Goal: Information Seeking & Learning: Learn about a topic

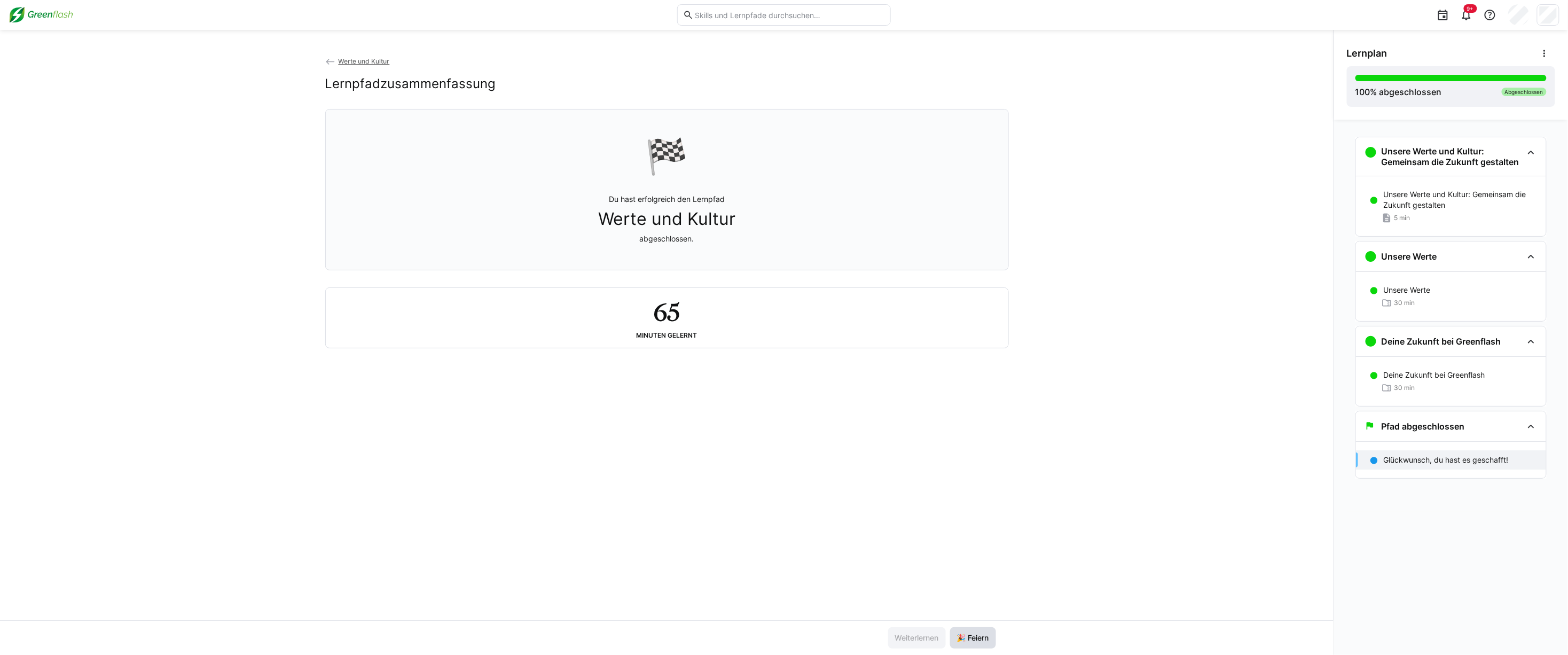
click at [975, 636] on span "🎉 Feiern" at bounding box center [973, 638] width 35 height 11
click at [373, 60] on span "Werte und Kultur" at bounding box center [363, 61] width 51 height 8
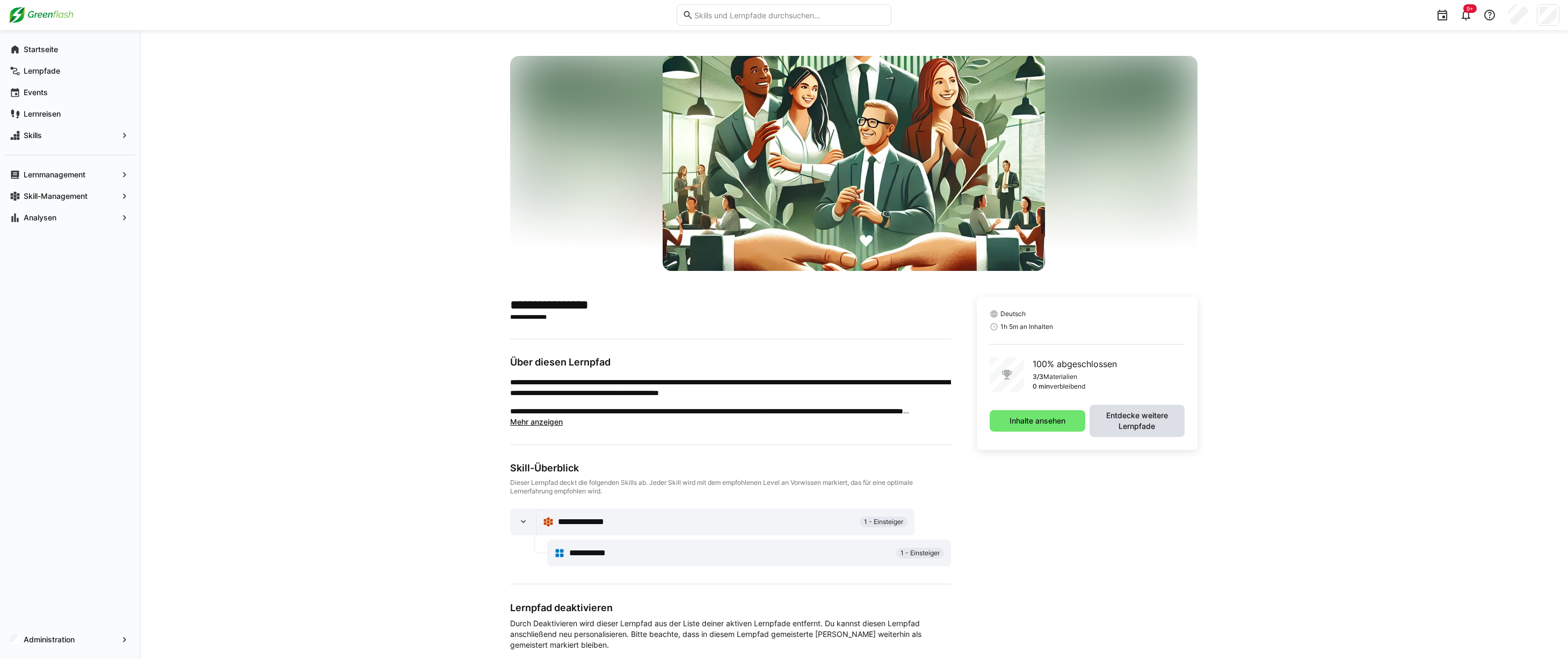
click at [1134, 423] on span "Entdecke weitere Lernpfade" at bounding box center [1137, 420] width 84 height 21
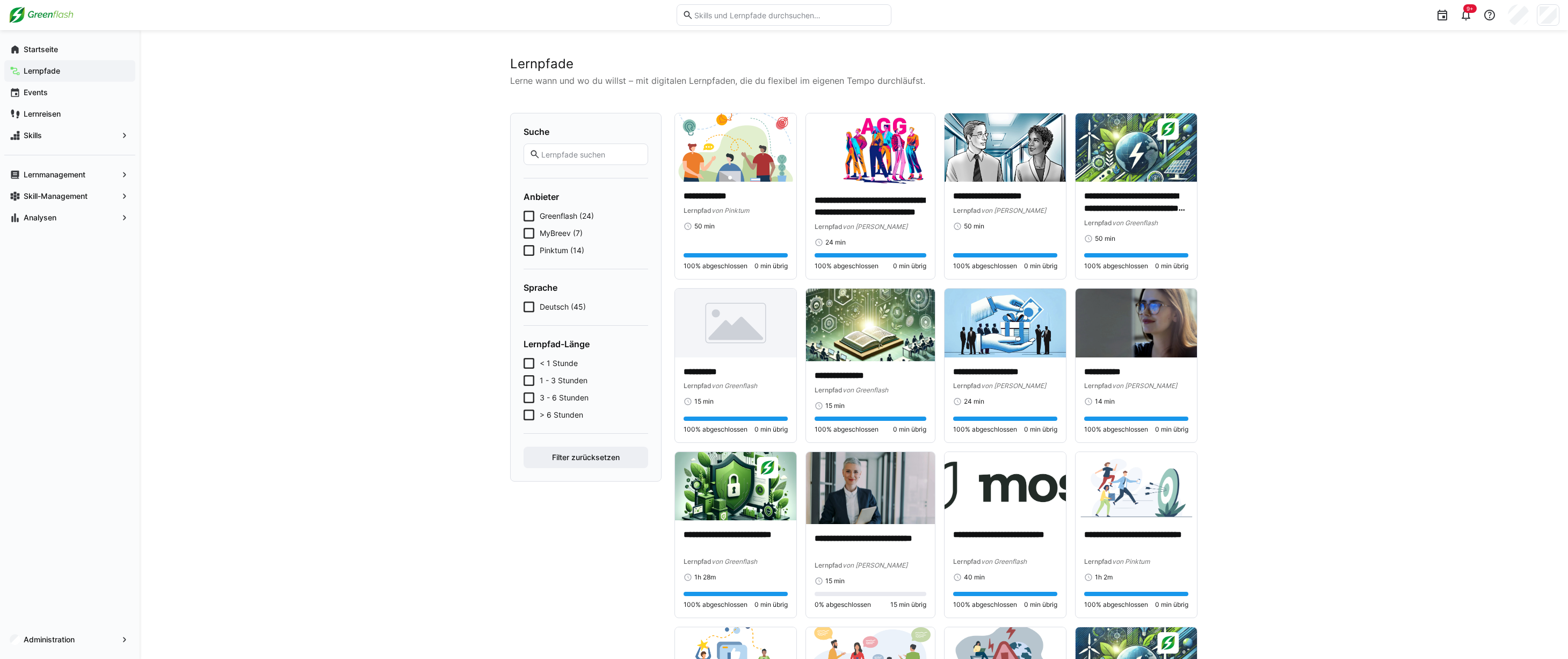
click at [0, 0] on app-navigation-label "Lernpfade" at bounding box center [0, 0] width 0 height 0
click at [542, 64] on h2 "Lernpfade" at bounding box center [854, 64] width 687 height 16
click at [0, 0] on app-navigation-label "Startseite" at bounding box center [0, 0] width 0 height 0
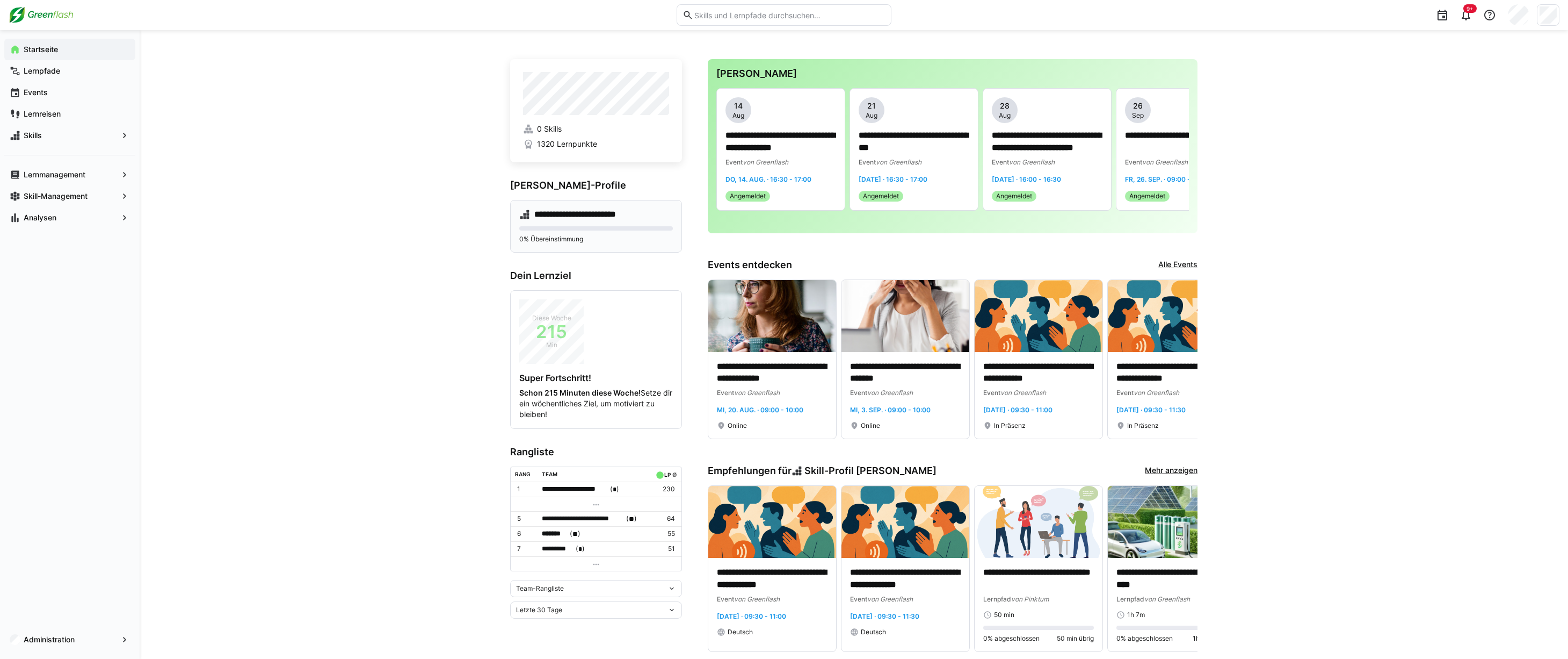
click at [581, 213] on h4 "**********" at bounding box center [584, 214] width 100 height 11
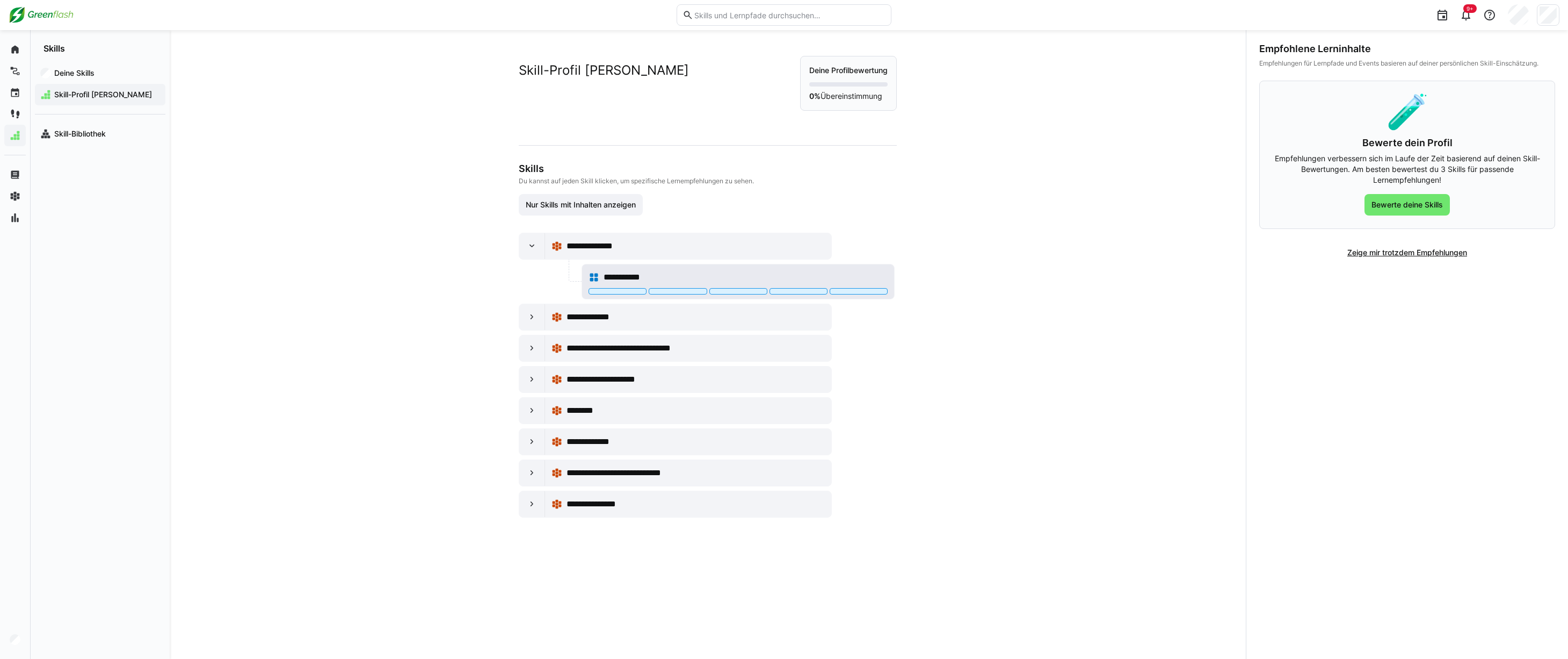
click at [822, 272] on div "**********" at bounding box center [745, 277] width 284 height 13
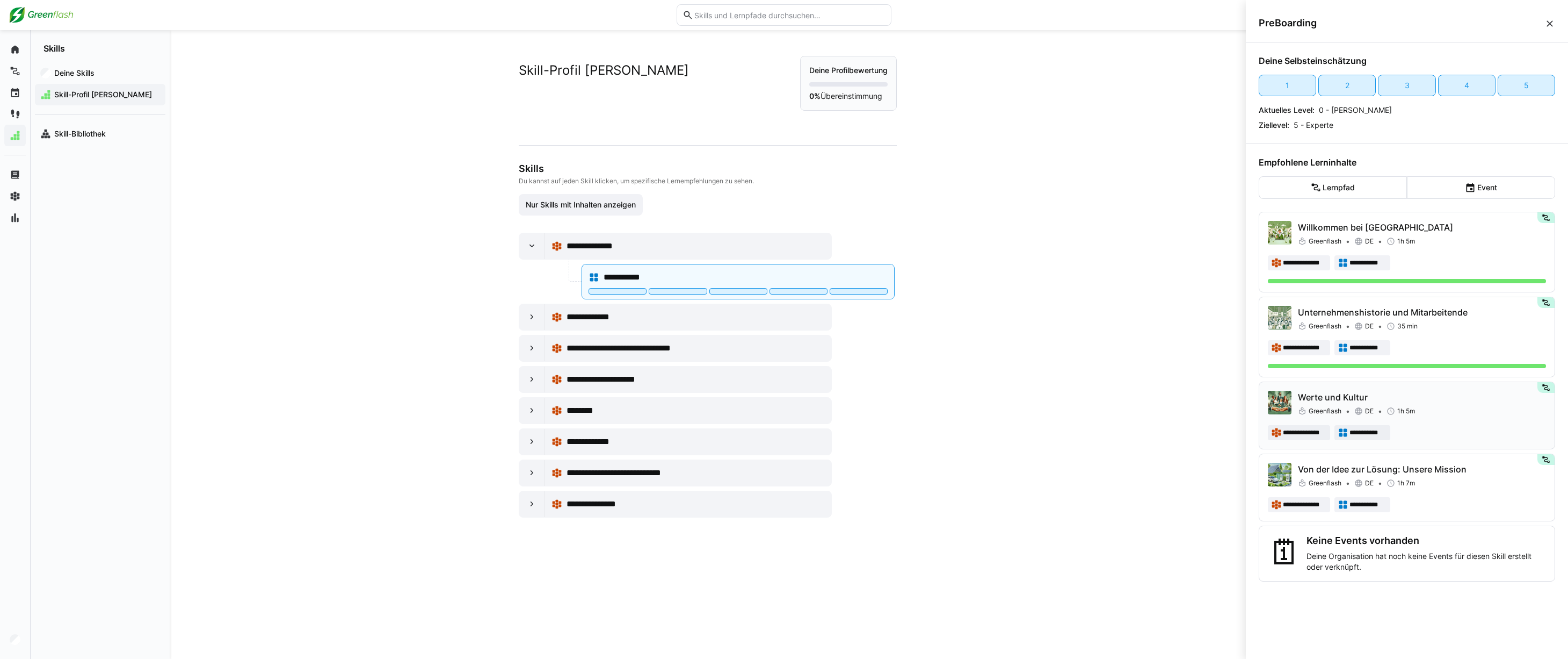
click at [1471, 419] on div "**********" at bounding box center [1407, 415] width 278 height 50
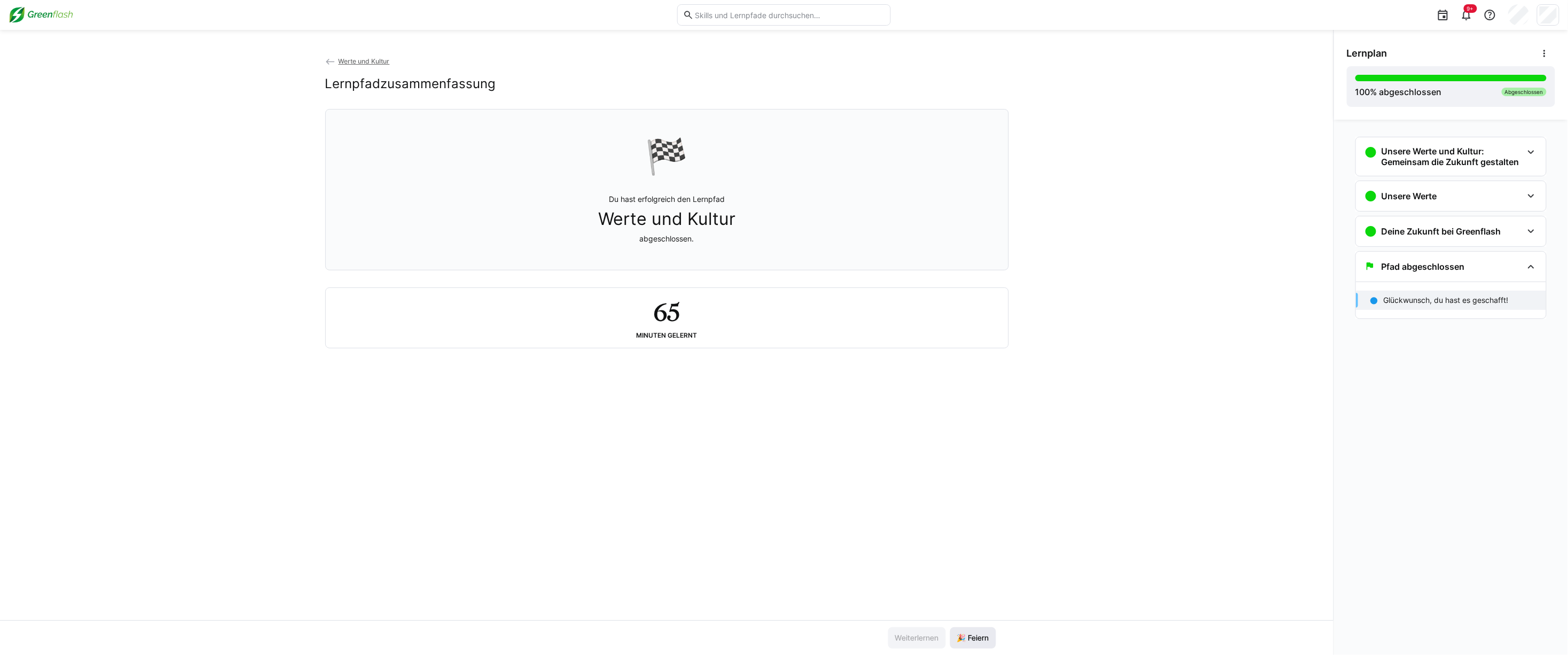
click at [974, 642] on span "🎉 Feiern" at bounding box center [973, 638] width 35 height 11
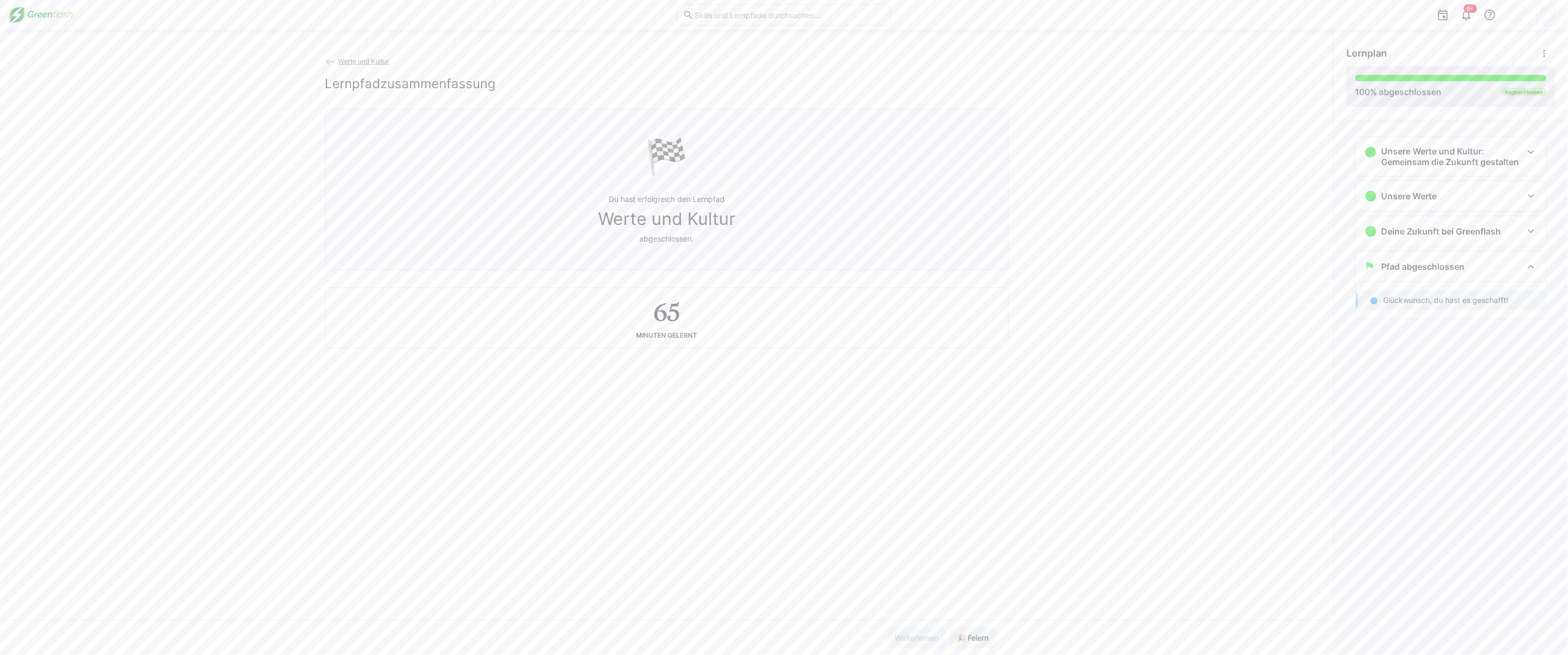
click at [1521, 91] on div "Abgeschlossen" at bounding box center [1524, 92] width 45 height 9
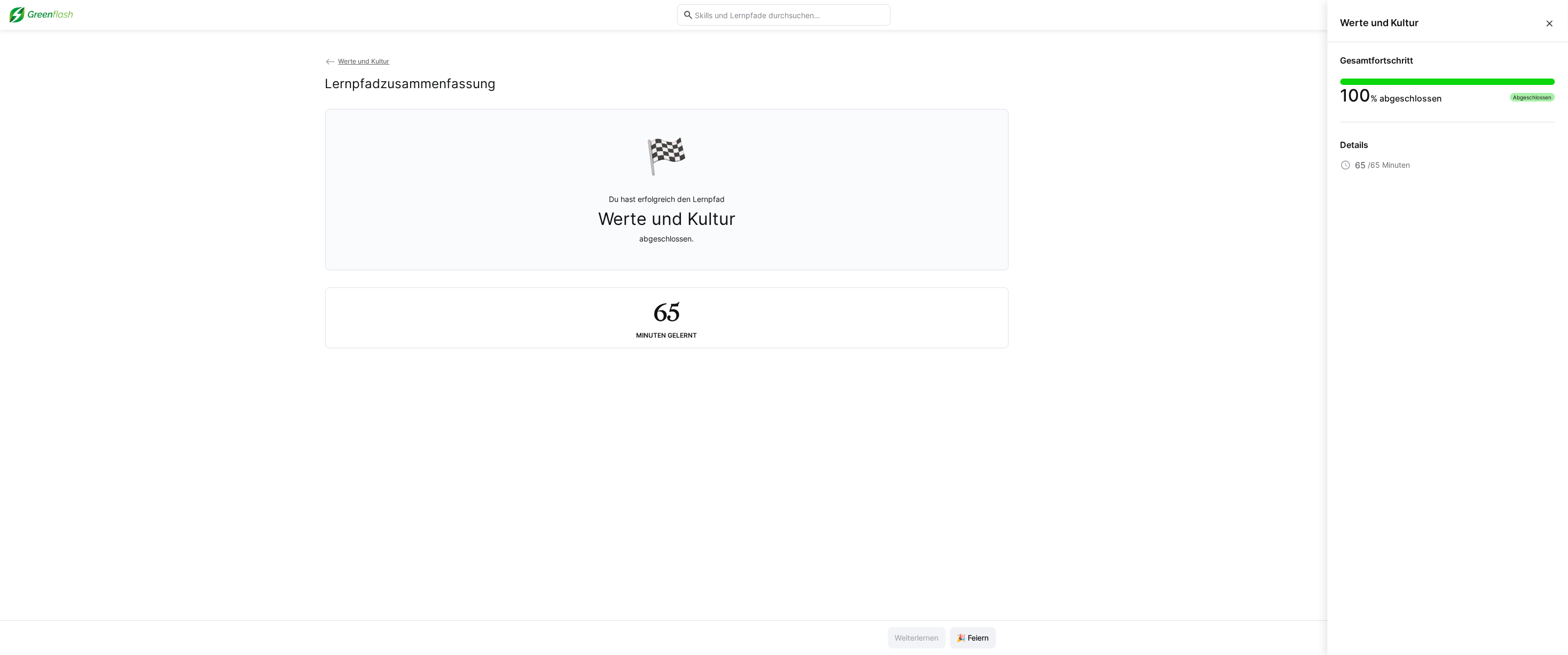
click at [1348, 167] on eds-icon at bounding box center [1346, 165] width 11 height 11
click at [1550, 24] on eds-icon at bounding box center [1550, 24] width 11 height 11
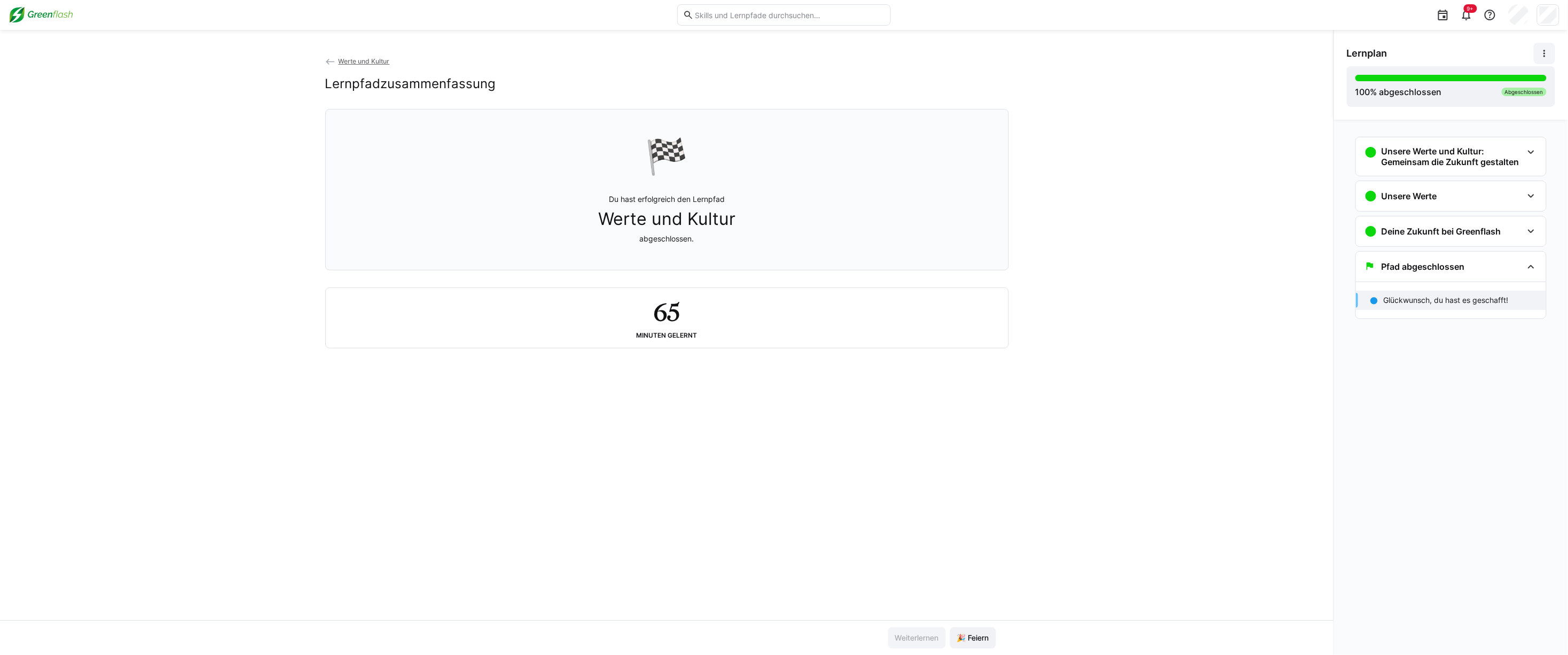
click at [1541, 55] on eds-icon at bounding box center [1545, 54] width 11 height 11
click at [1294, 148] on div "Werte und Kultur Lernpfadzusammenfassung 🏁 Du hast erfolgreich den Lernpfad Wer…" at bounding box center [667, 337] width 1334 height 564
drag, startPoint x: 363, startPoint y: 63, endPoint x: 369, endPoint y: 63, distance: 6.0
click at [363, 63] on span "Werte und Kultur" at bounding box center [363, 61] width 51 height 8
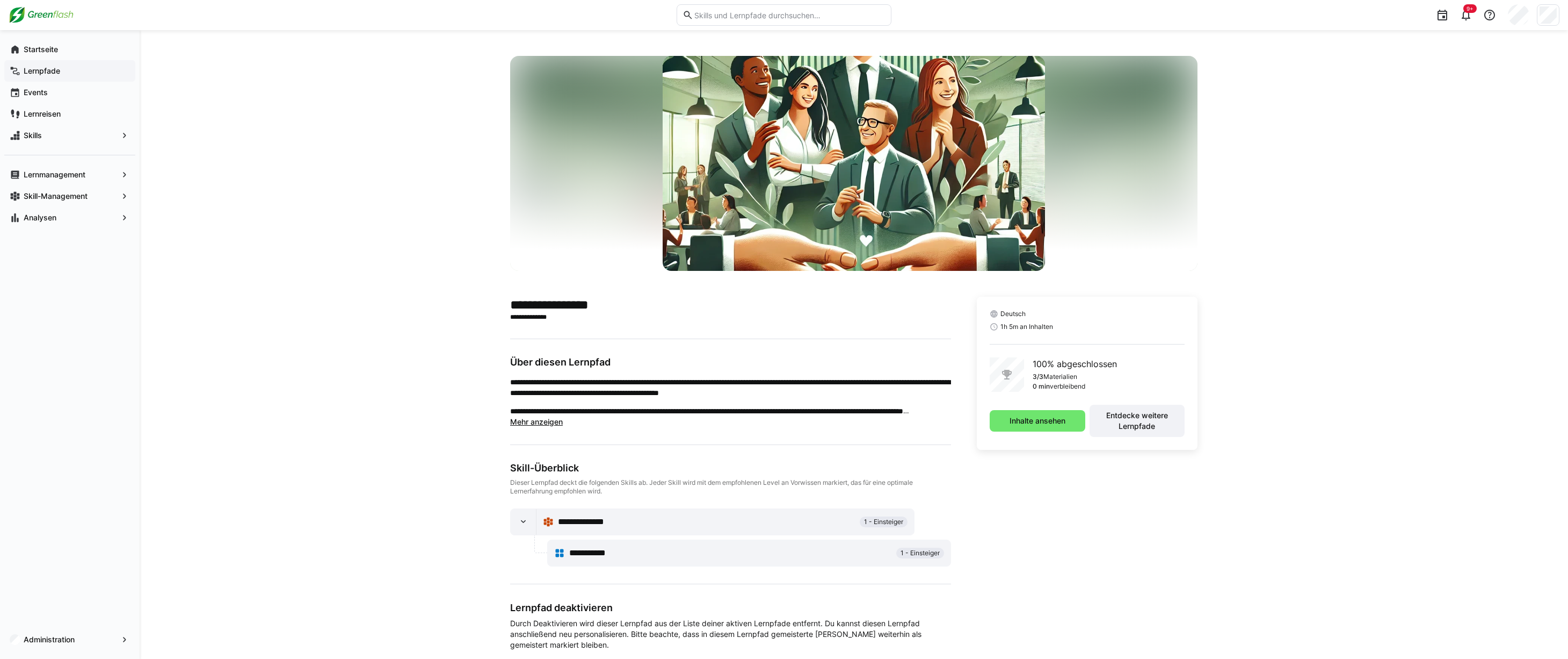
click at [59, 66] on span "Lernpfade" at bounding box center [76, 71] width 108 height 11
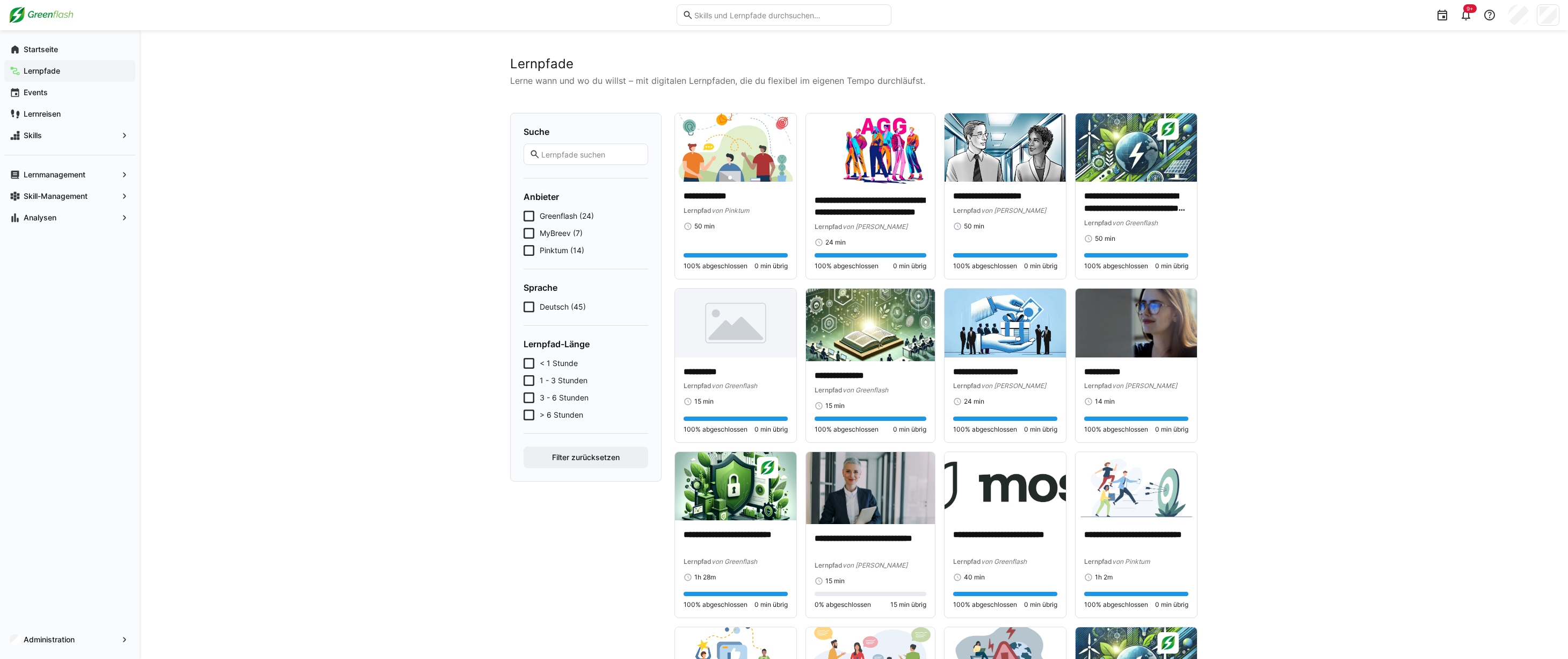
click at [59, 66] on span "Lernpfade" at bounding box center [76, 71] width 108 height 11
click at [67, 55] on div "Startseite" at bounding box center [70, 49] width 131 height 21
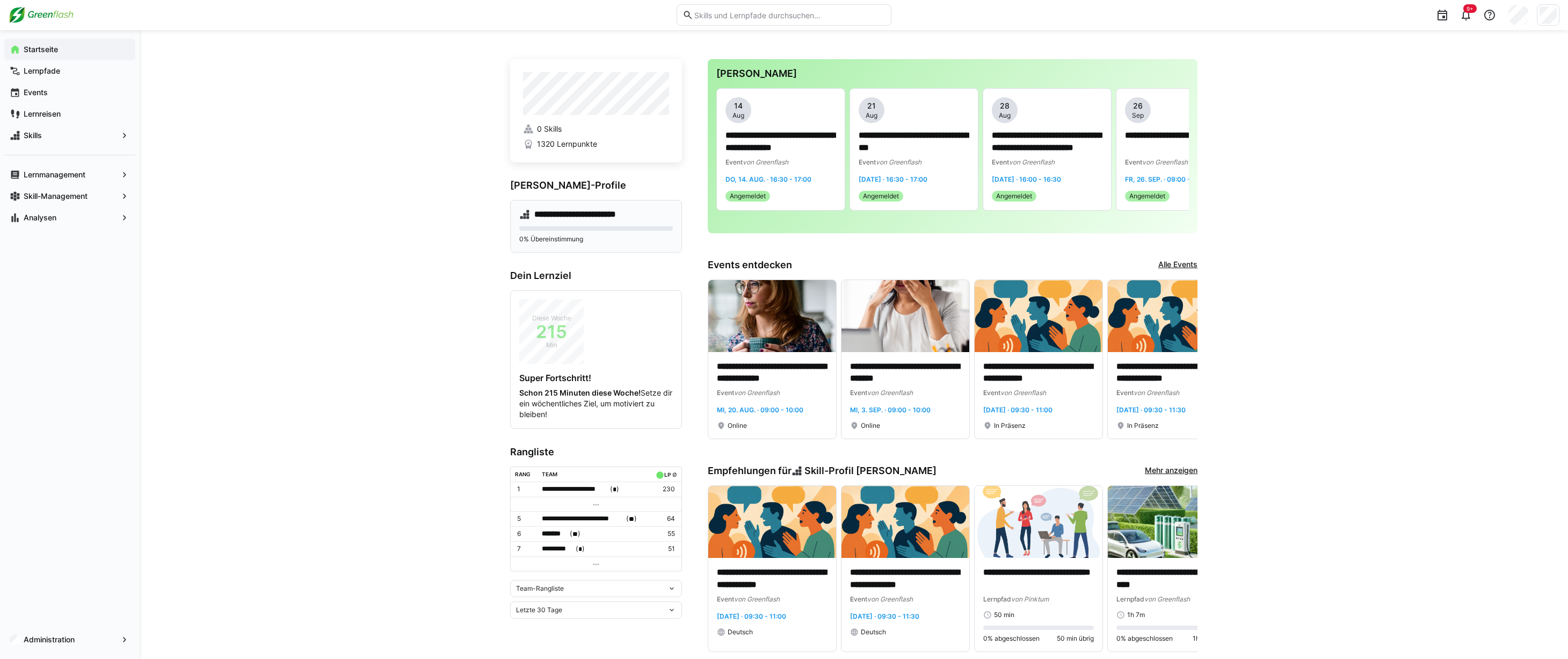
click at [583, 211] on h4 "**********" at bounding box center [584, 214] width 100 height 11
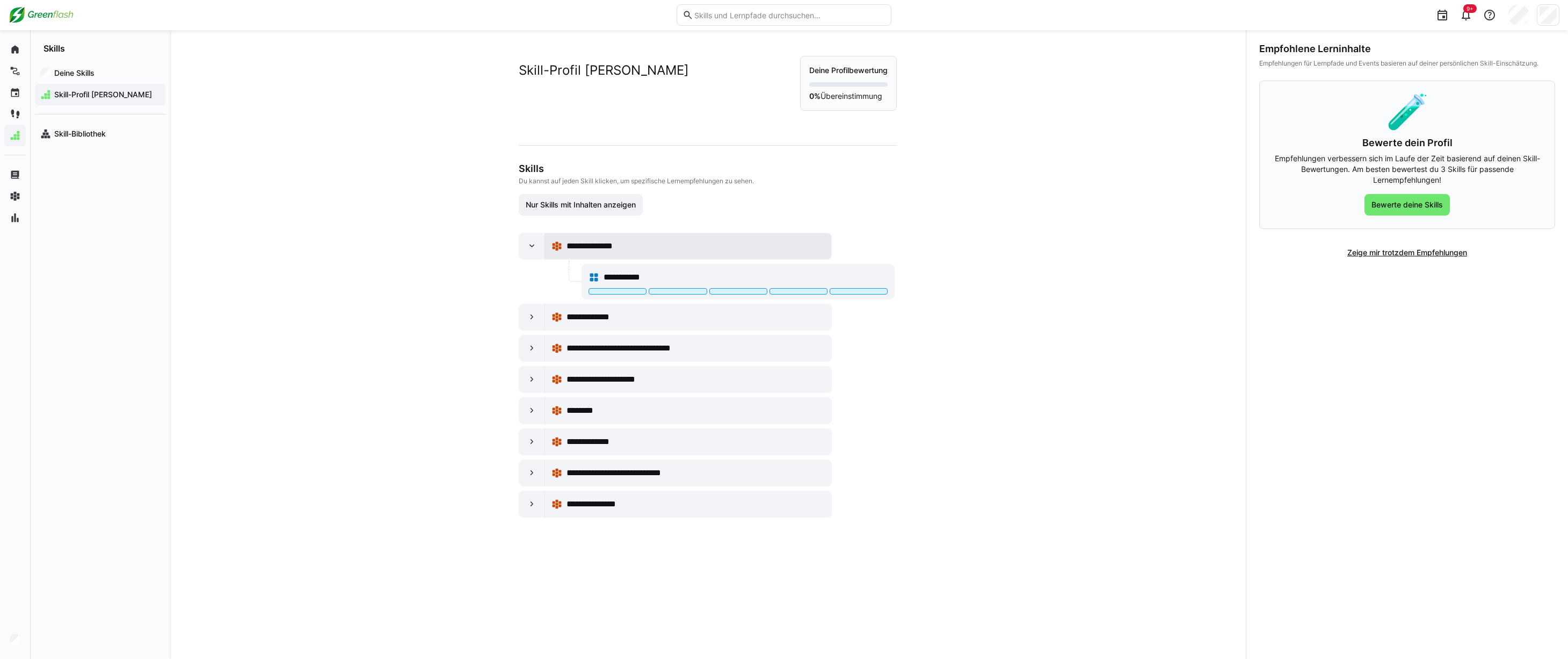
click at [600, 243] on span "**********" at bounding box center [596, 246] width 59 height 13
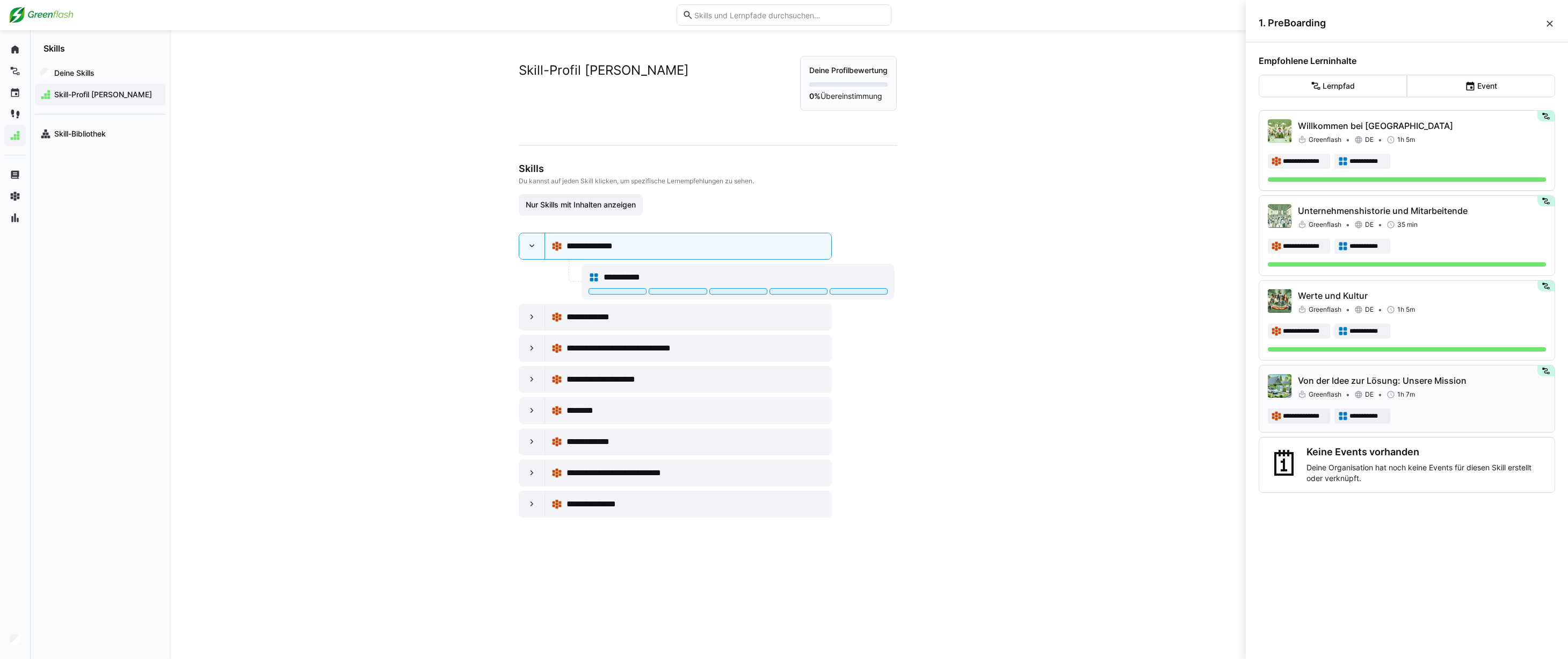
click at [1464, 401] on div "**********" at bounding box center [1407, 399] width 278 height 50
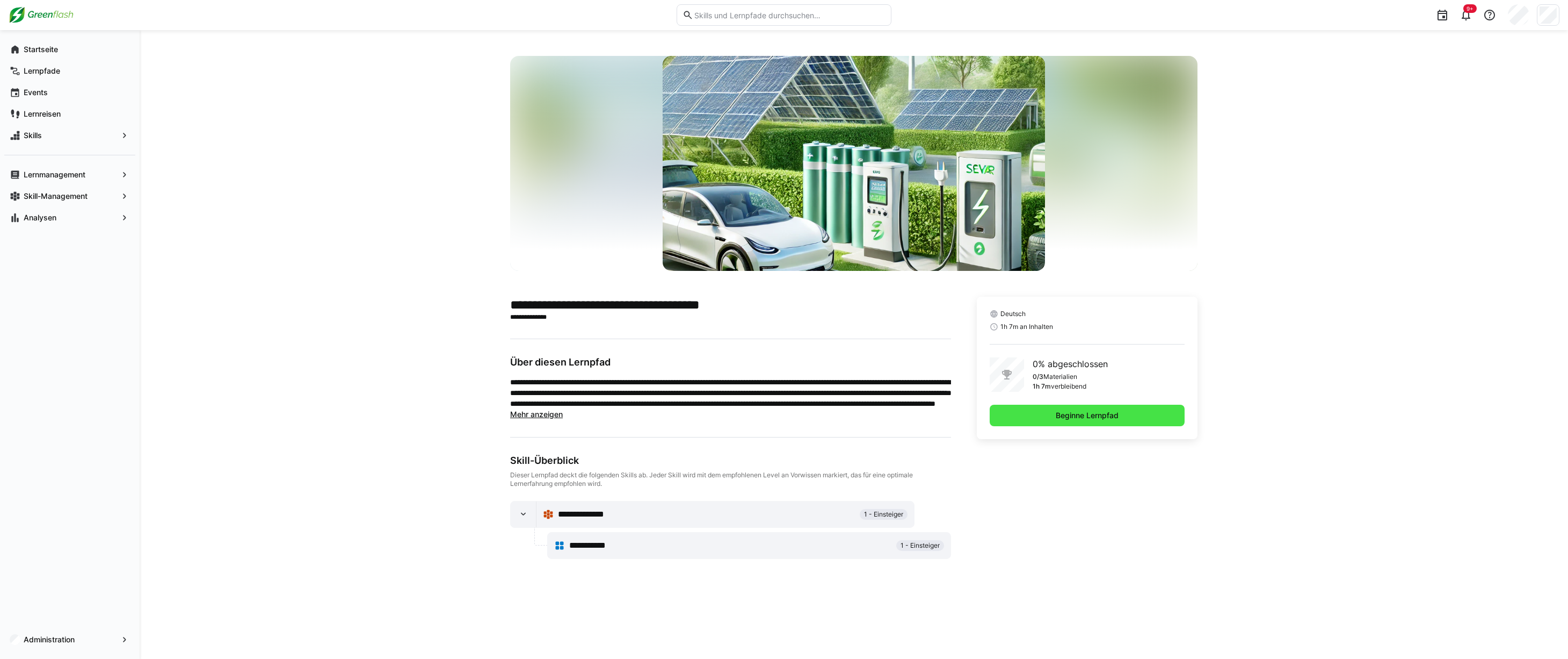
click at [1162, 416] on span "Beginne Lernpfad" at bounding box center [1087, 415] width 195 height 21
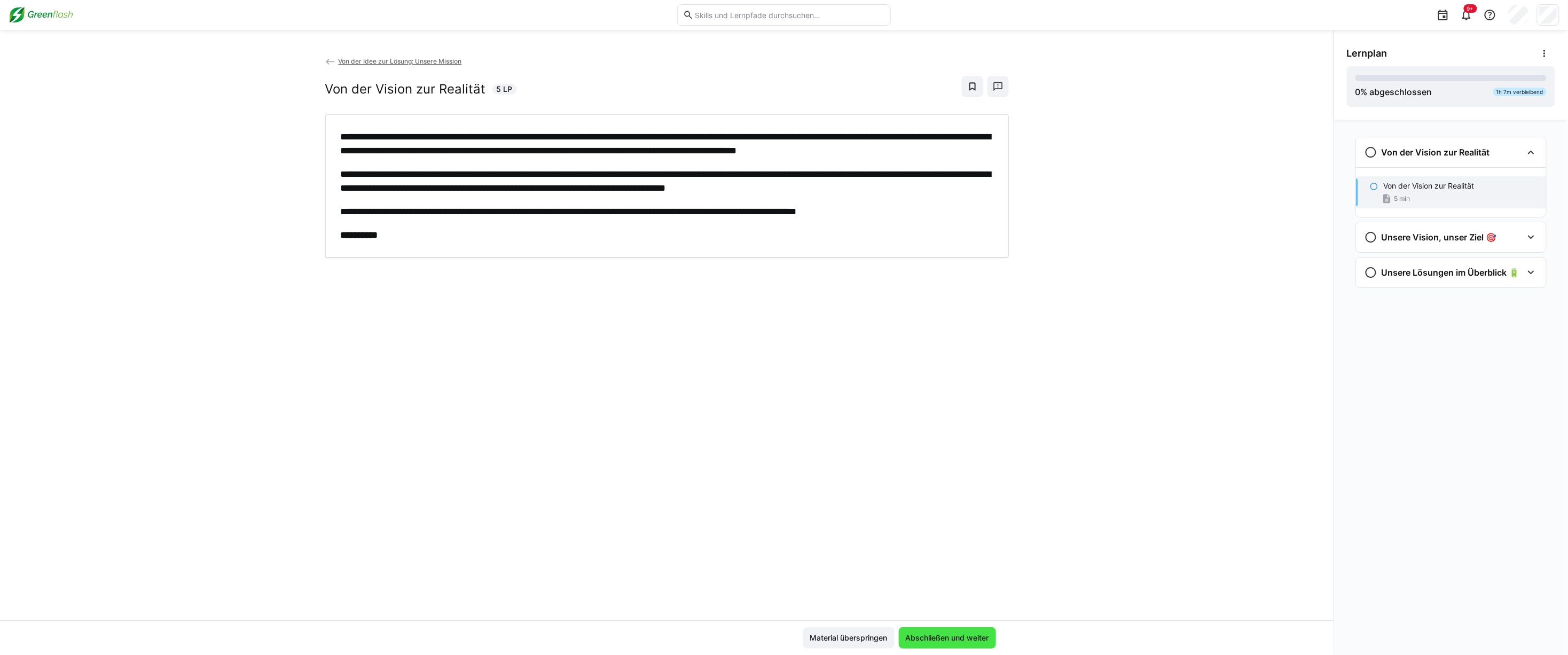
click at [979, 636] on span "Abschließen und weiter" at bounding box center [947, 638] width 86 height 11
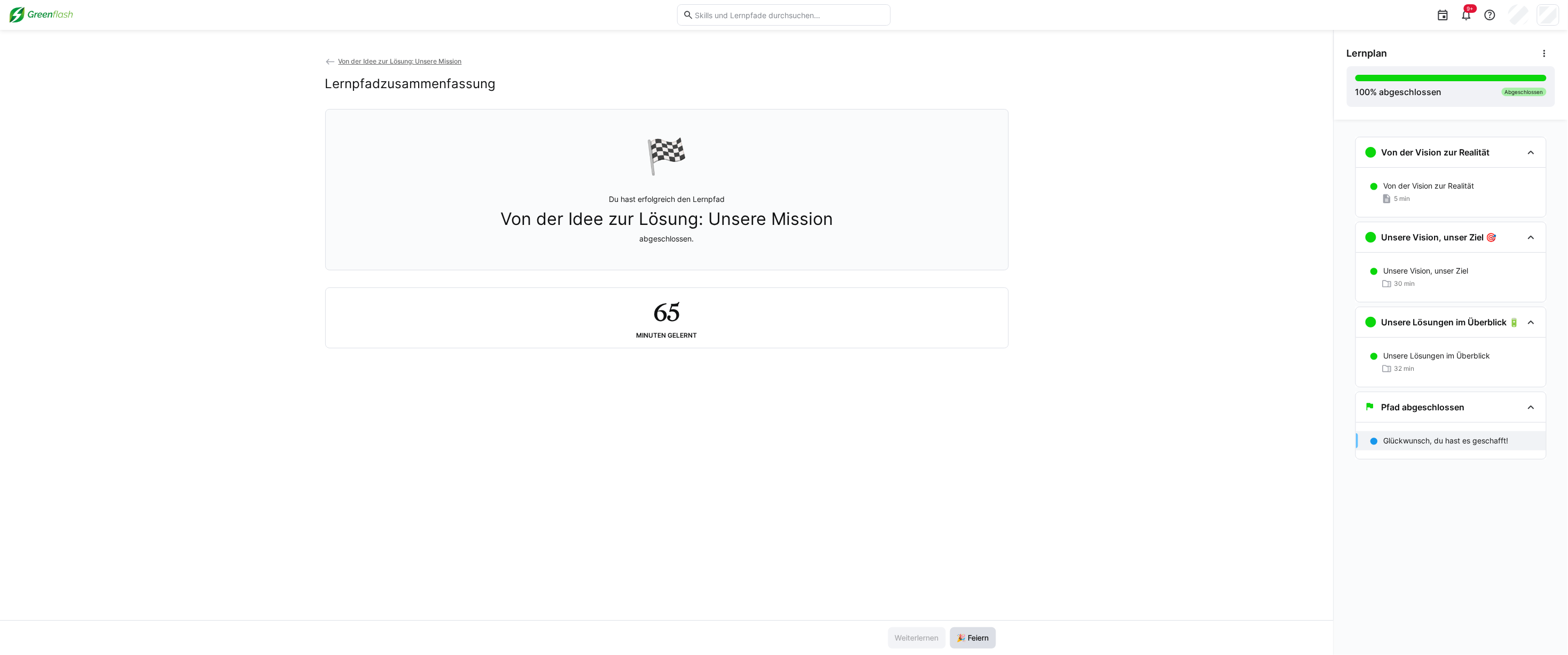
click at [982, 634] on span "🎉 Feiern" at bounding box center [973, 638] width 35 height 11
click at [1451, 63] on div "Lernplan" at bounding box center [1451, 53] width 208 height 21
click at [1462, 79] on div at bounding box center [1451, 78] width 191 height 7
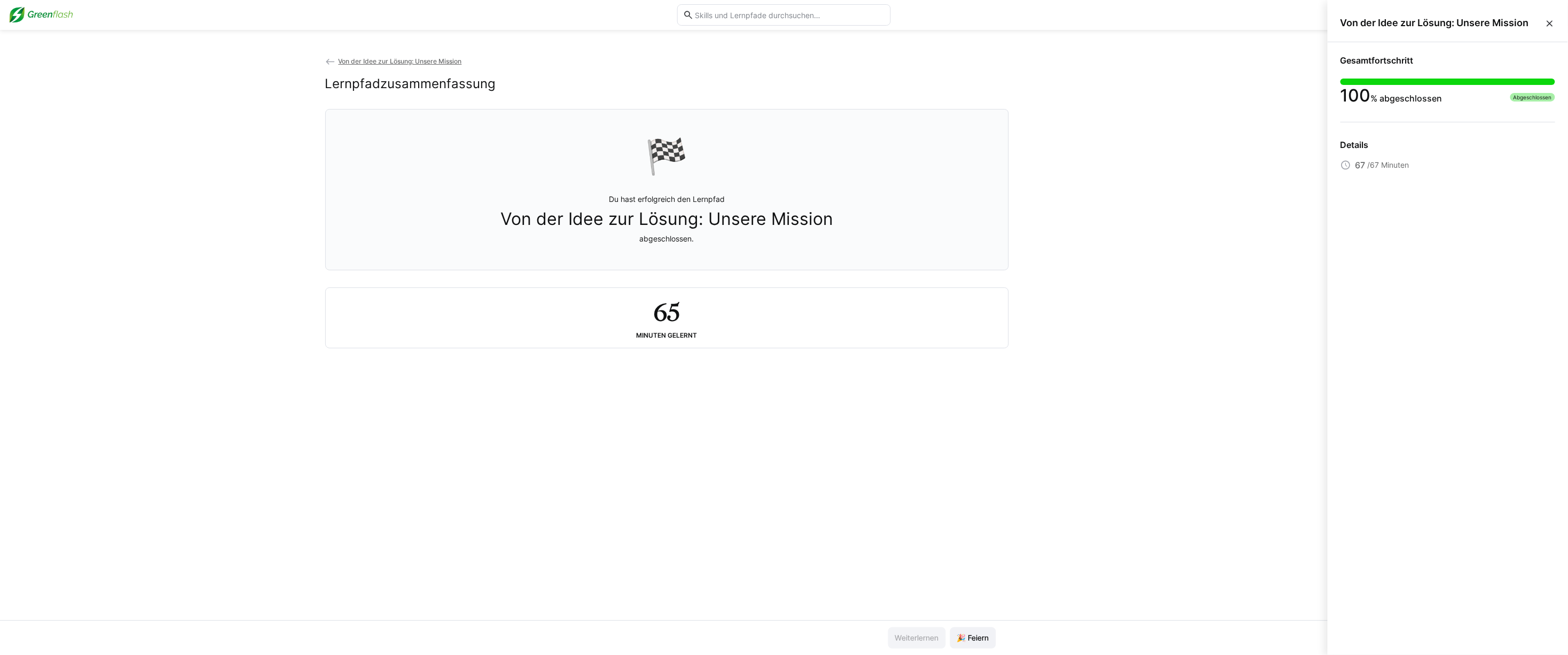
click at [1550, 19] on eds-icon at bounding box center [1550, 24] width 11 height 11
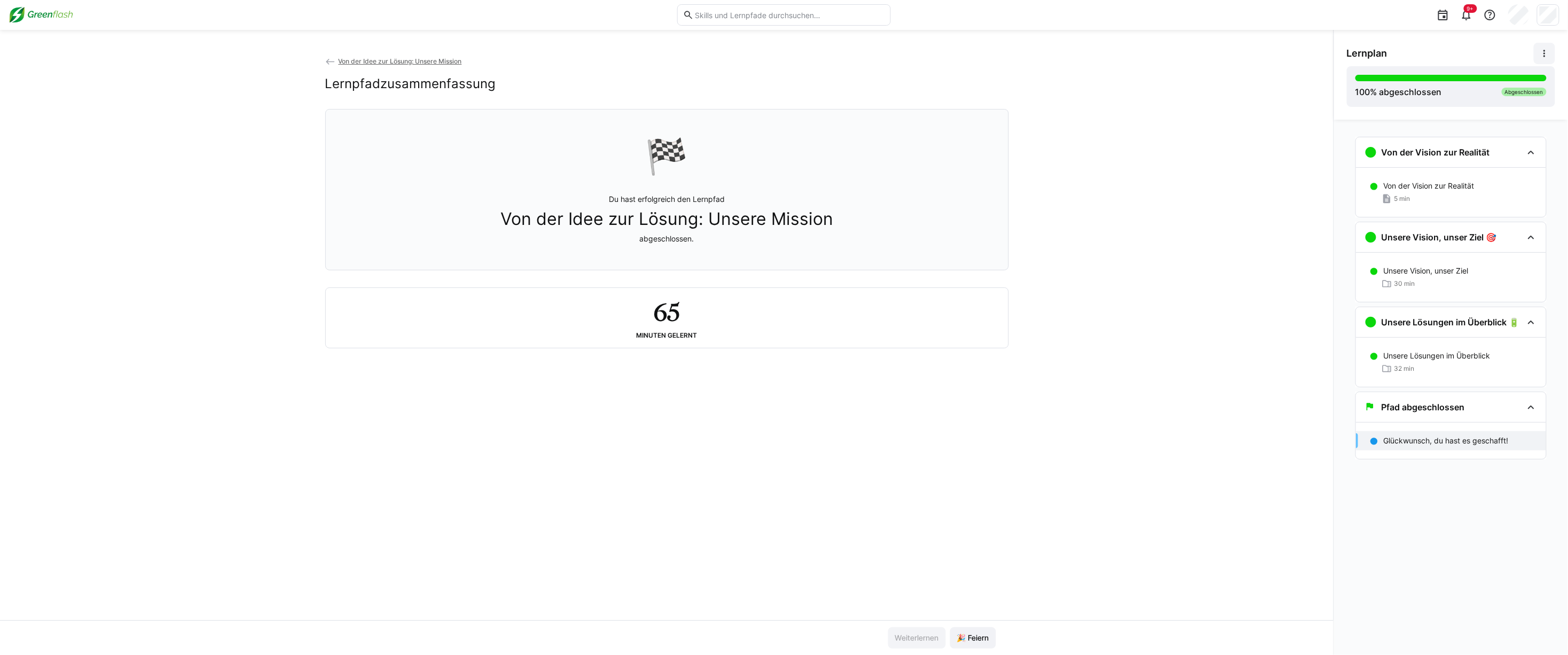
click at [1542, 54] on eds-icon at bounding box center [1545, 54] width 11 height 11
click at [1521, 76] on div "Details ansehen" at bounding box center [1508, 82] width 77 height 11
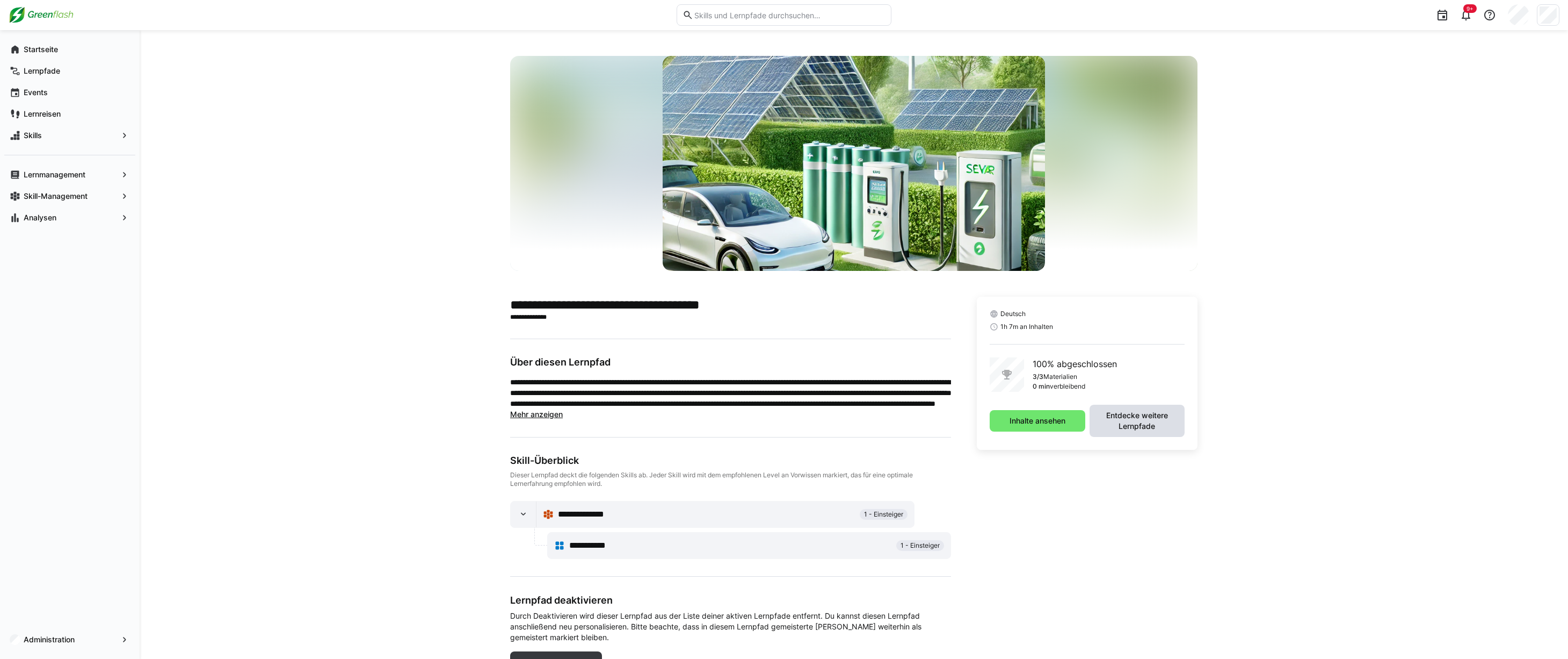
click at [1160, 416] on span "Entdecke weitere Lernpfade" at bounding box center [1137, 420] width 84 height 21
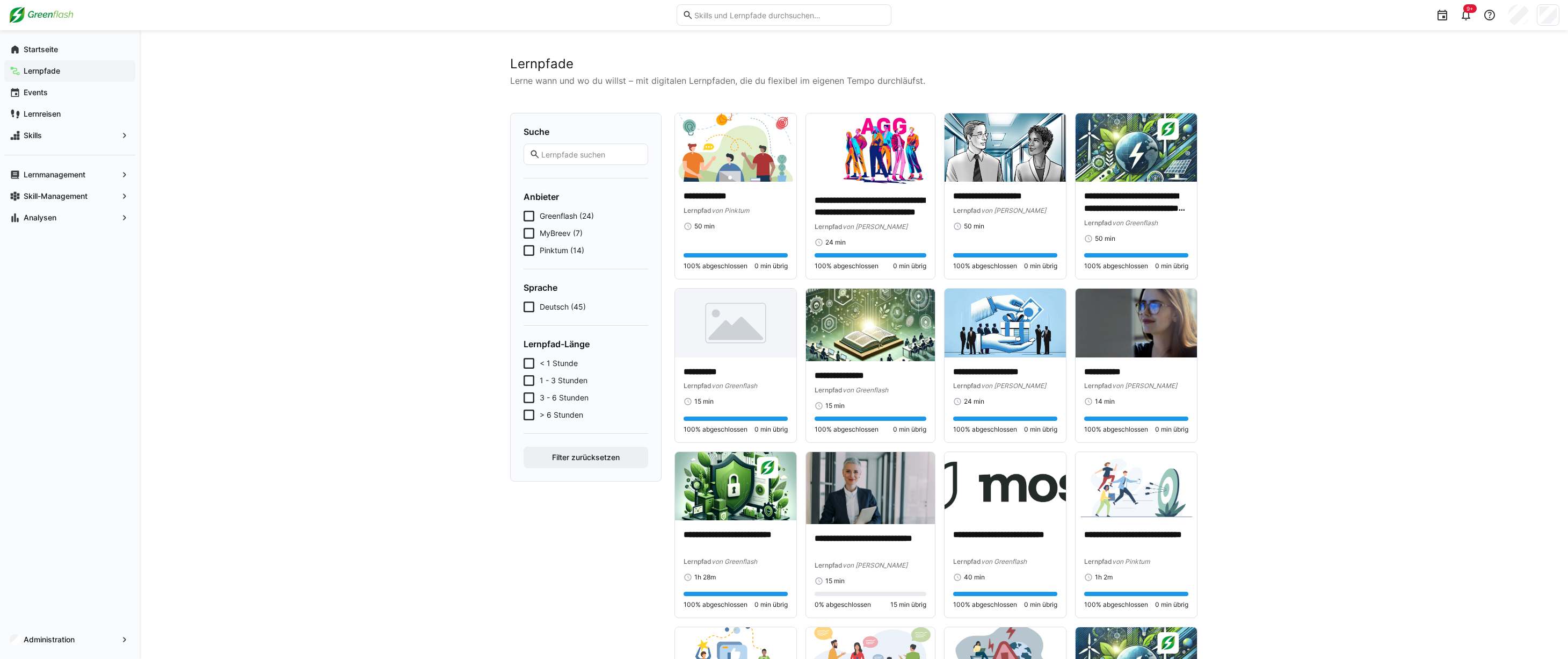
click at [0, 0] on app-navigation-label "Lernpfade" at bounding box center [0, 0] width 0 height 0
click at [0, 0] on app-navigation-label "Startseite" at bounding box center [0, 0] width 0 height 0
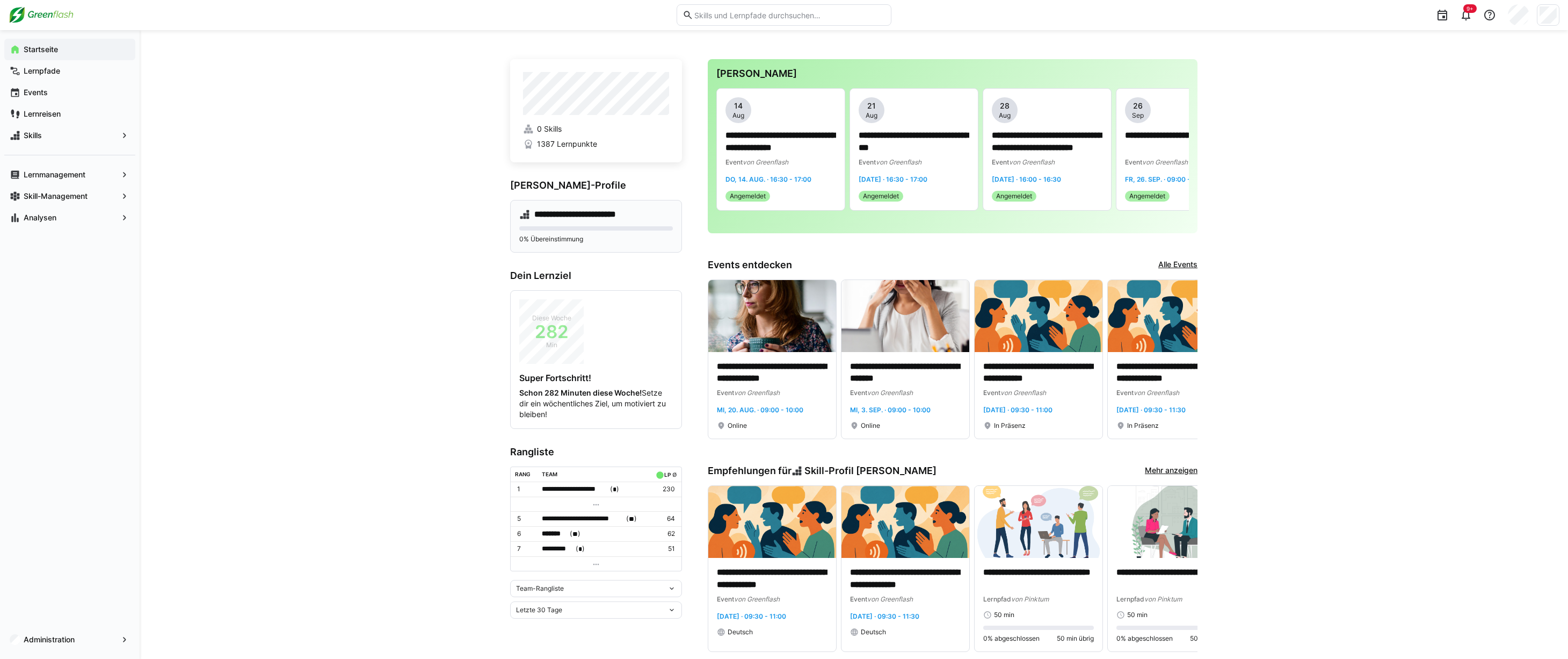
click at [597, 213] on h4 "**********" at bounding box center [584, 214] width 100 height 11
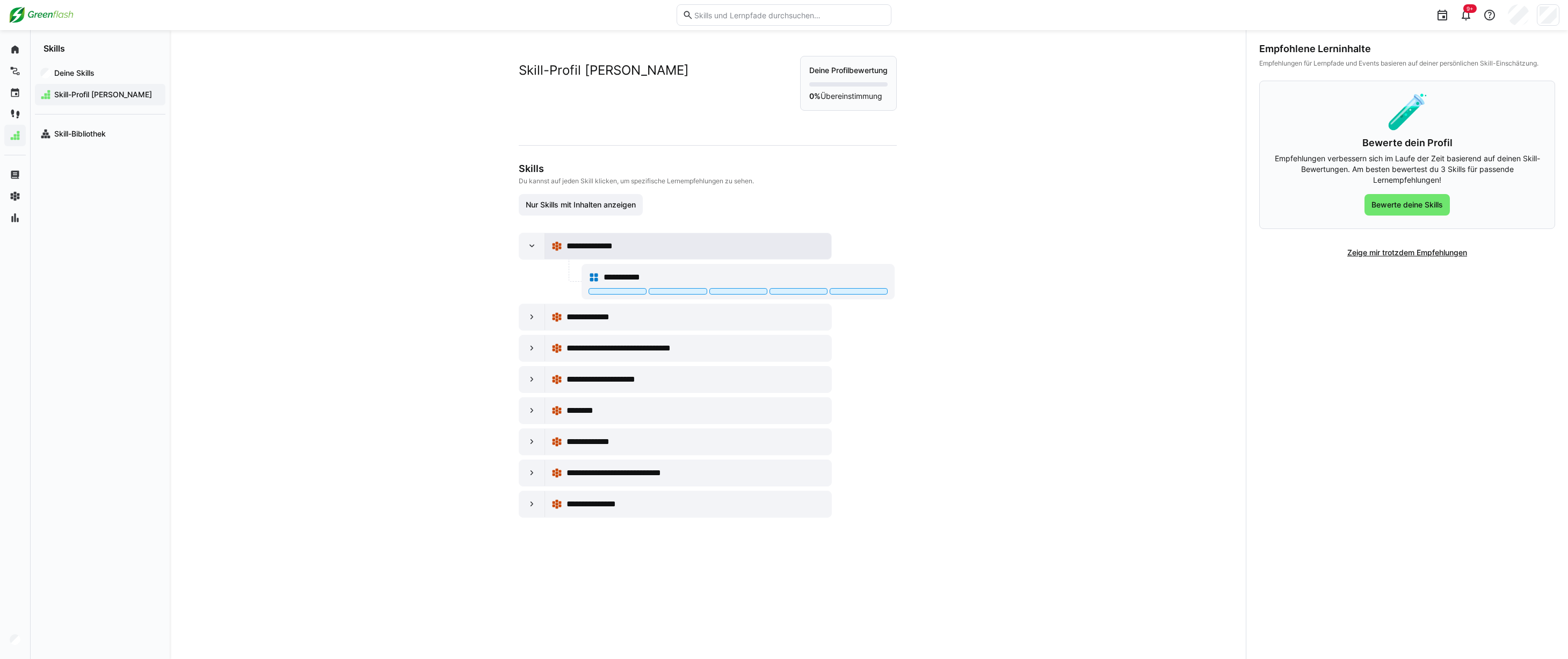
click at [627, 244] on div "**********" at bounding box center [696, 246] width 258 height 13
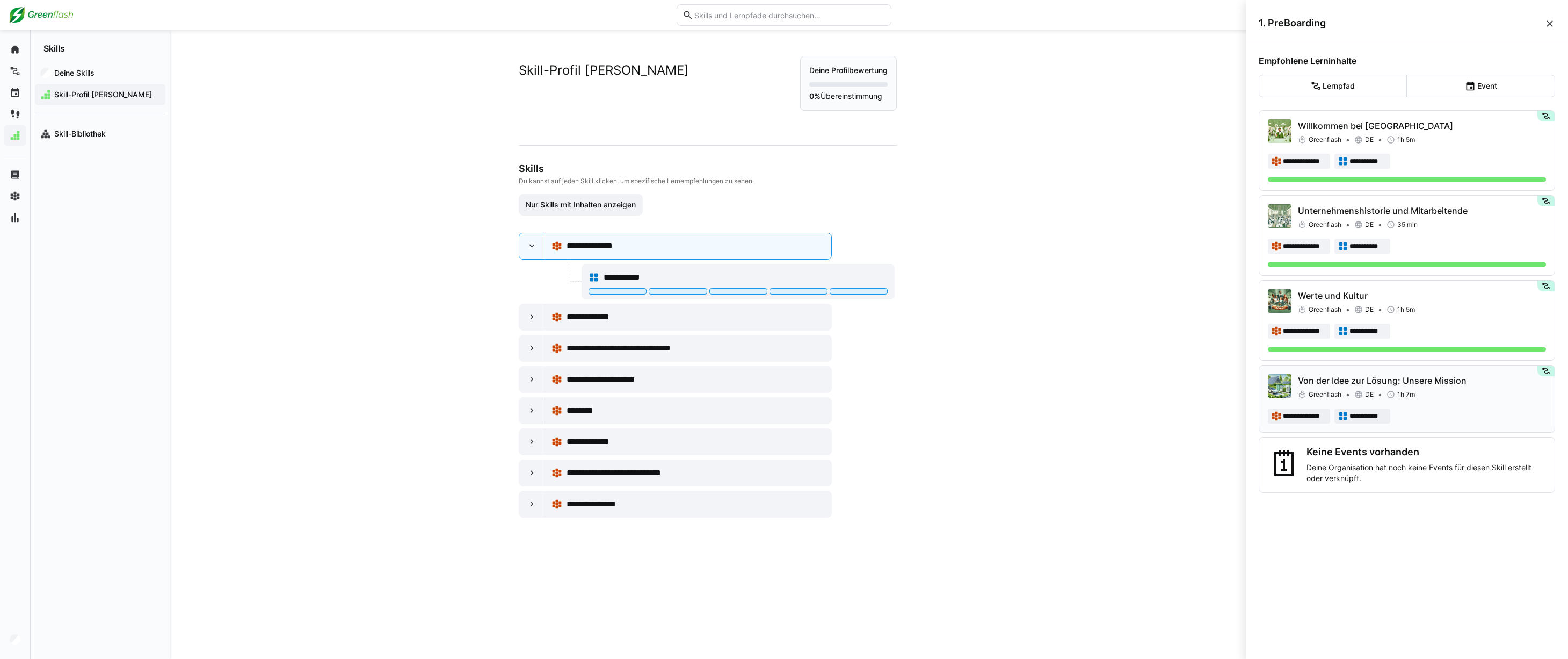
click at [1473, 377] on p "Von der Idee zur Lösung: Unsere Mission" at bounding box center [1422, 380] width 248 height 13
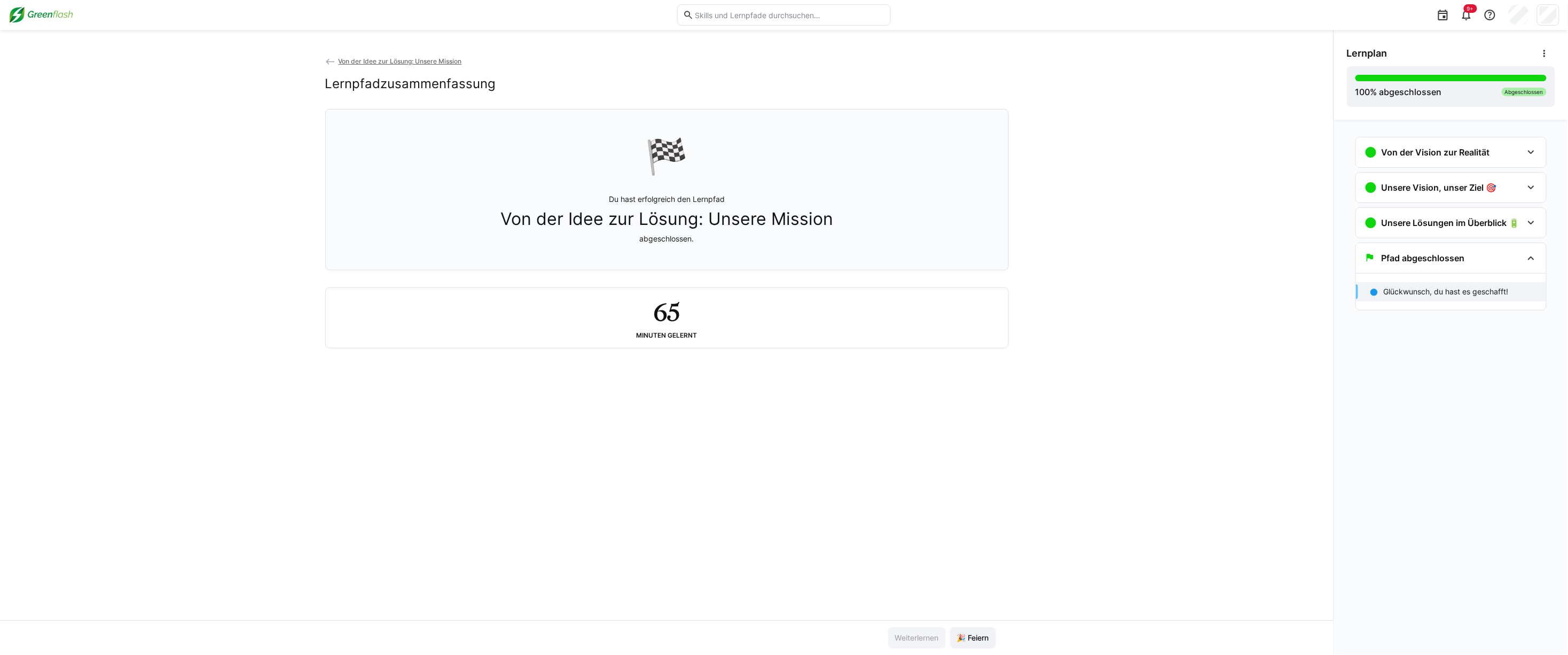
click at [1478, 294] on p "Glückwunsch, du hast es geschafft!" at bounding box center [1446, 292] width 125 height 11
click at [430, 60] on span "Von der Idee zur Lösung: Unsere Mission" at bounding box center [399, 61] width 124 height 8
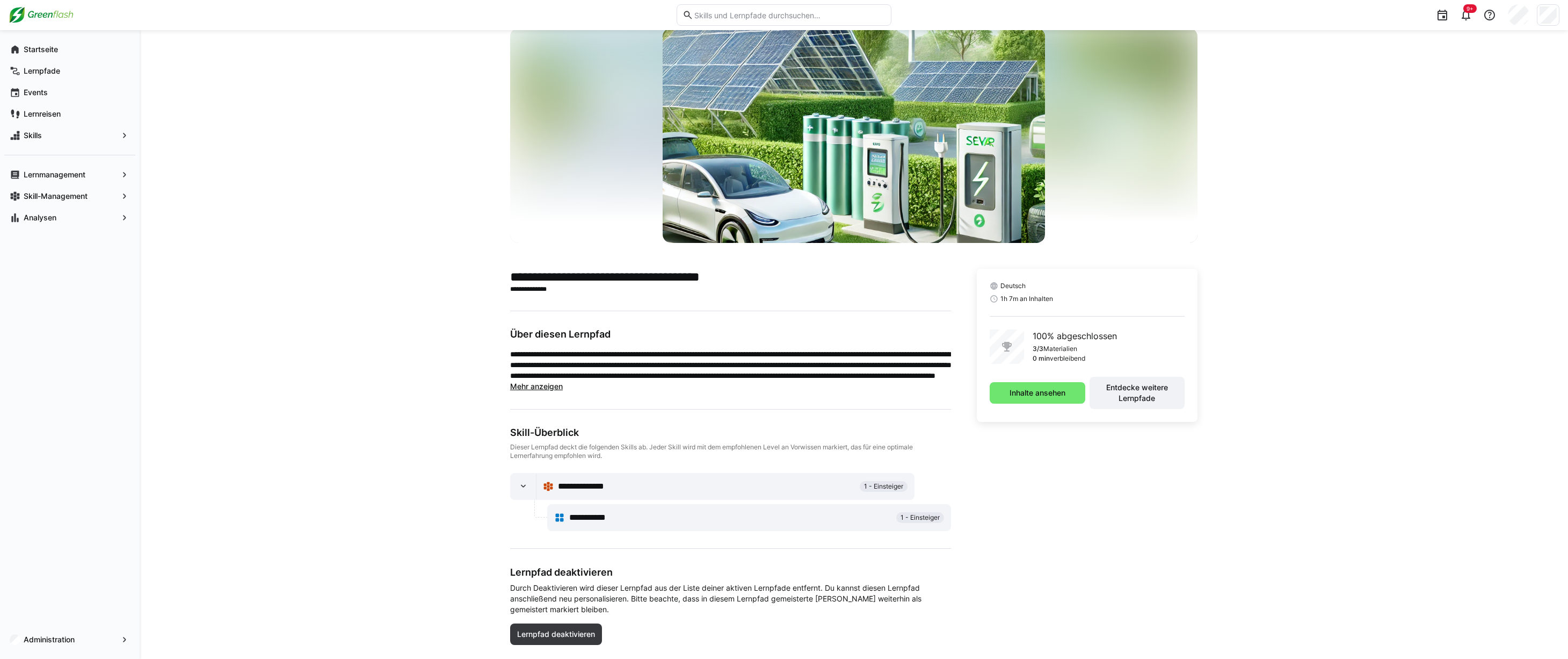
scroll to position [52, 0]
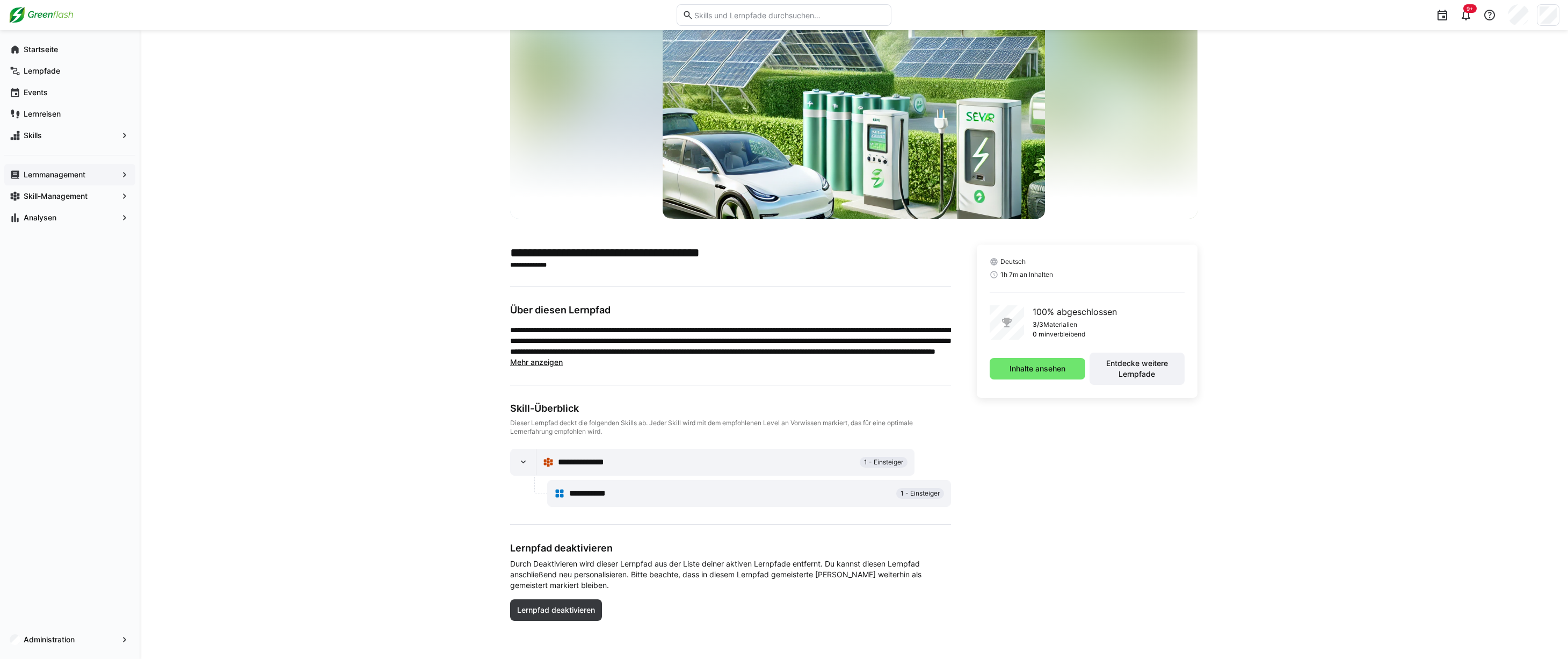
click at [0, 0] on app-navigation-label "Lernmanagement" at bounding box center [0, 0] width 0 height 0
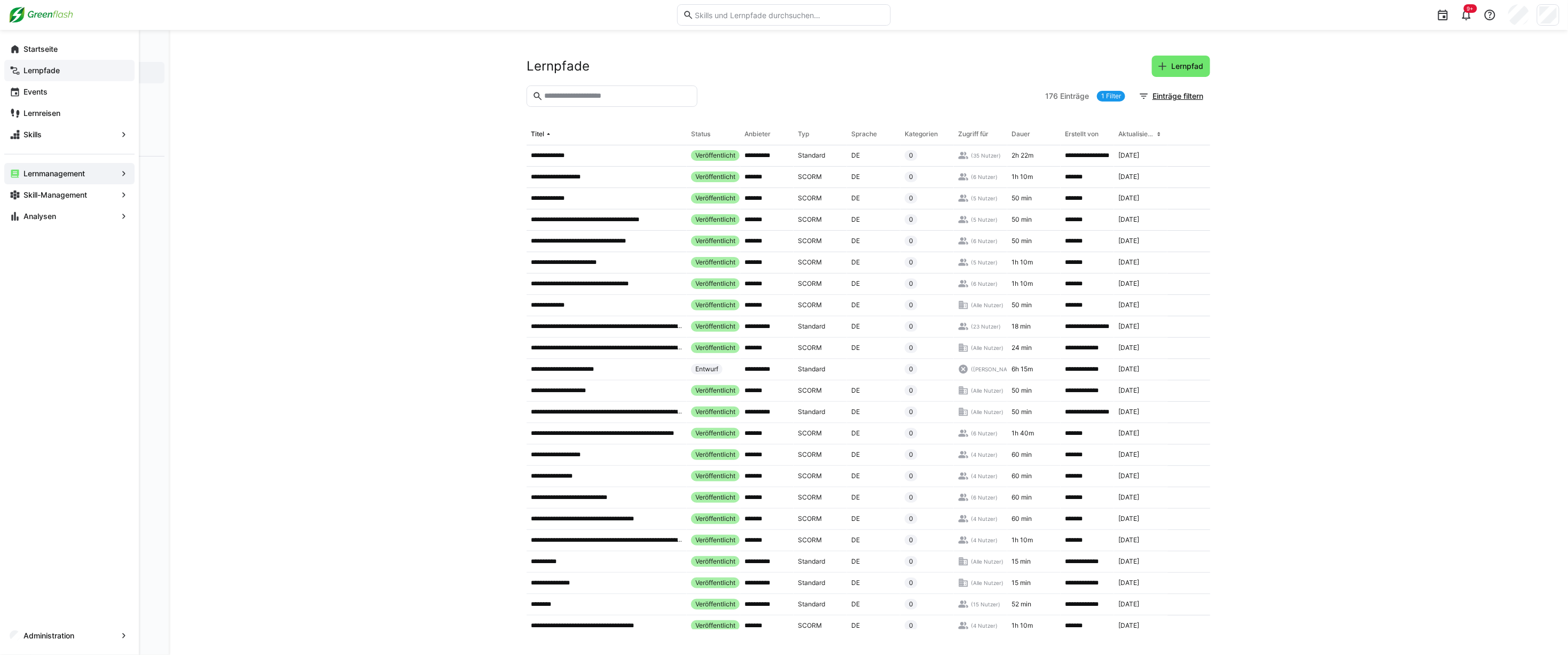
click at [0, 0] on app-navigation-label "Lernpfade" at bounding box center [0, 0] width 0 height 0
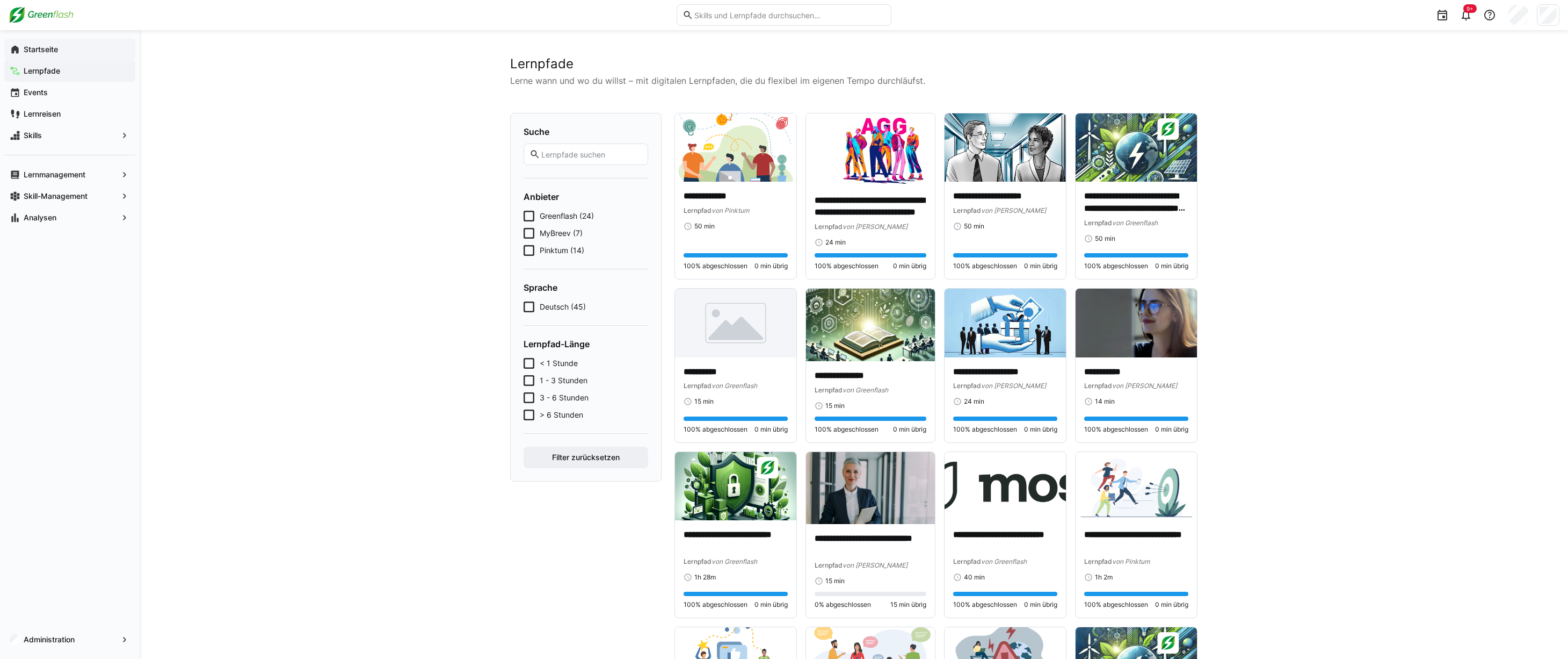
click at [0, 0] on app-navigation-label "Startseite" at bounding box center [0, 0] width 0 height 0
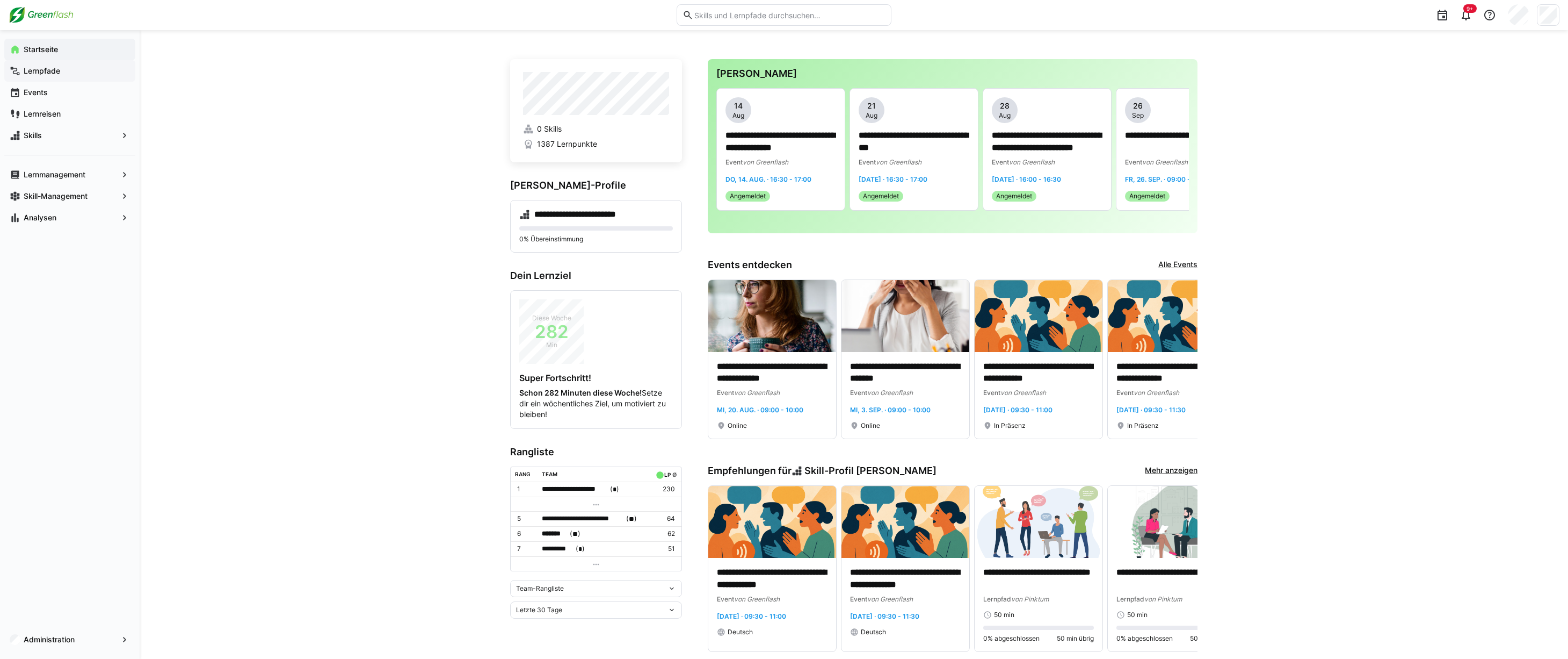
click at [0, 0] on app-navigation-label "Lernpfade" at bounding box center [0, 0] width 0 height 0
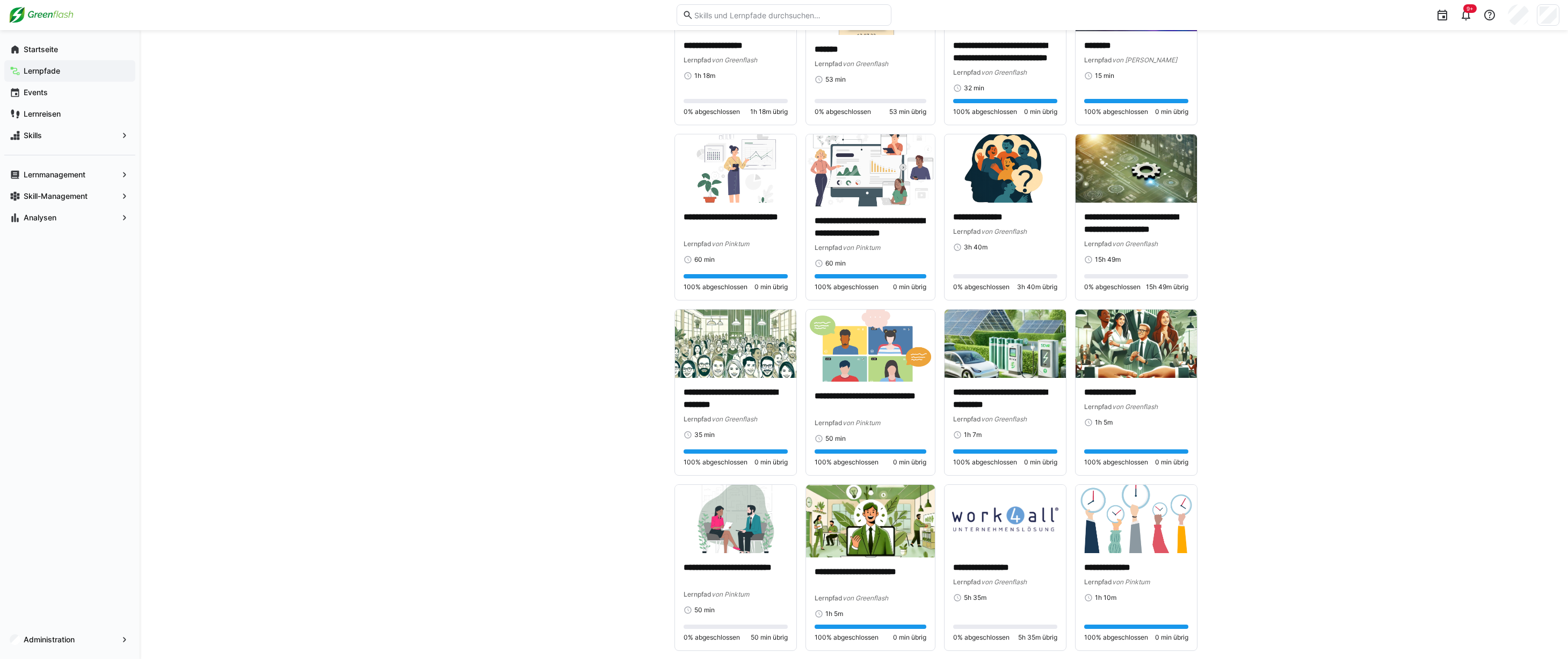
scroll to position [1548, 0]
